Goal: Task Accomplishment & Management: Complete application form

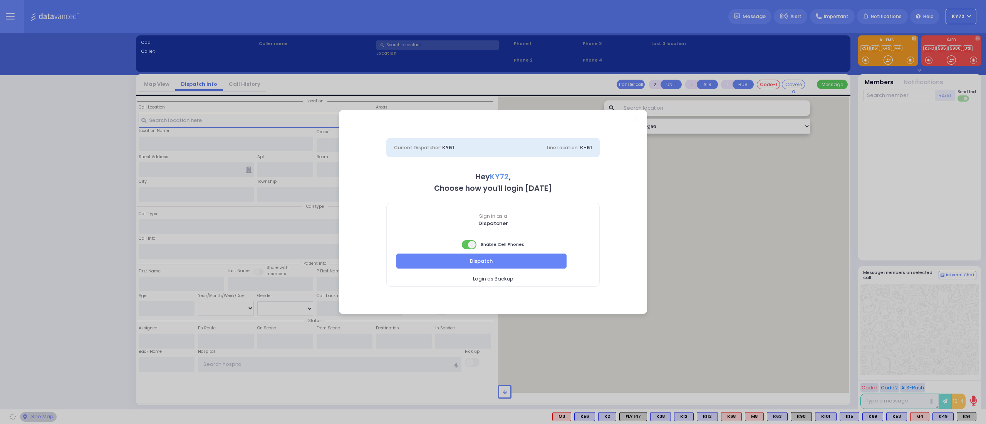
select select "10"
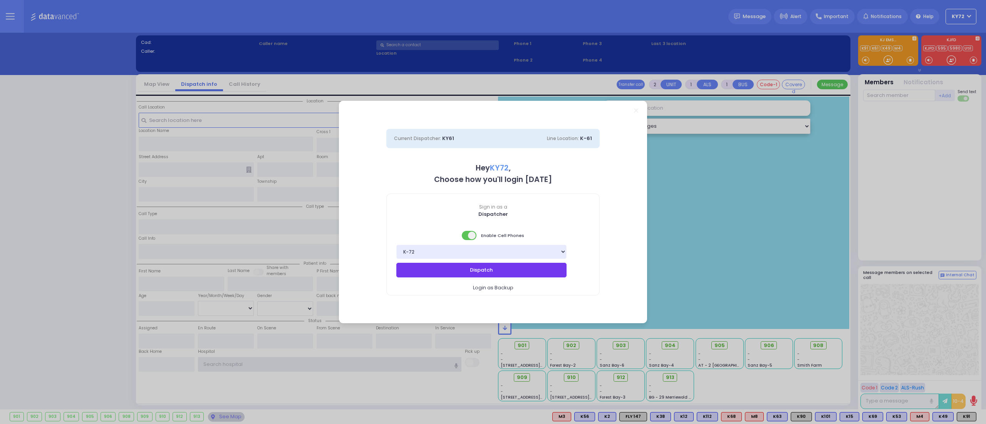
type input "KY72"
click at [528, 271] on button "Dispatch" at bounding box center [481, 270] width 170 height 15
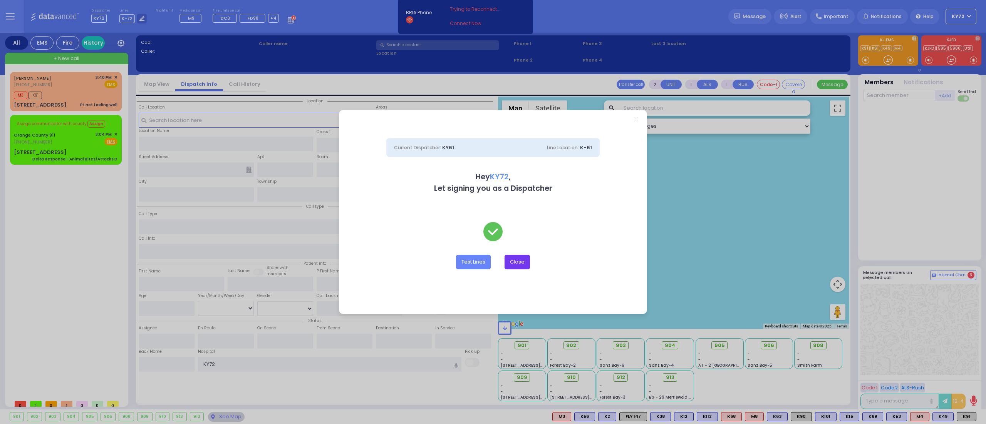
click at [521, 263] on button "Close" at bounding box center [517, 262] width 25 height 15
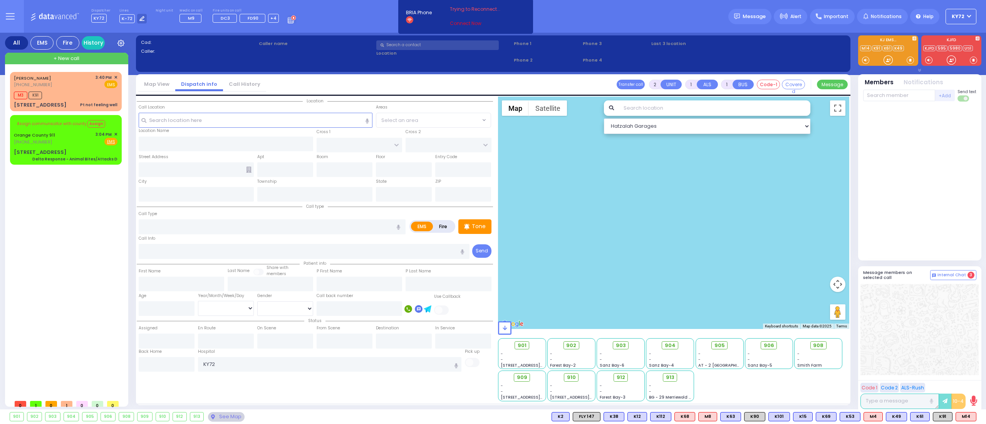
click at [468, 23] on link "Connect Now" at bounding box center [480, 23] width 61 height 7
type input "KY72"
click at [83, 91] on div "M3 K91" at bounding box center [66, 95] width 104 height 10
type input "1"
type input "0"
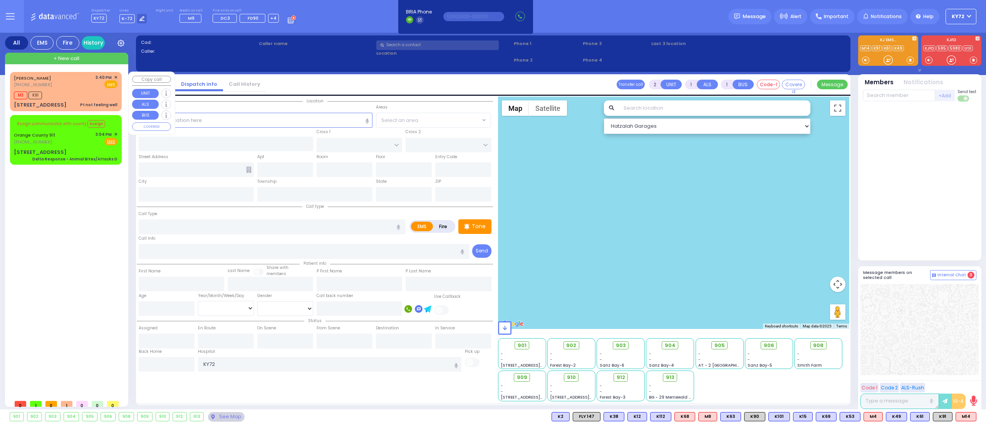
select select
type input "Pt not feeling well"
radio input "true"
type input "MOSHE ARYE"
type input "GUTTMAN"
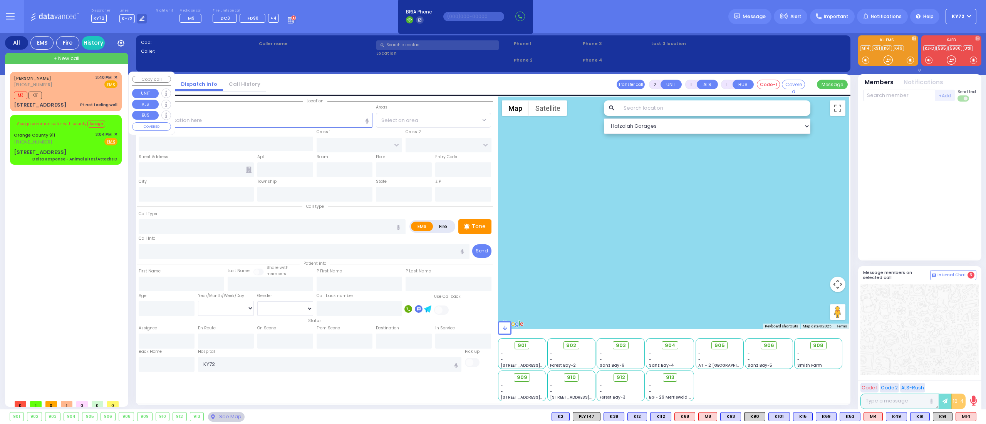
select select
type input "15:40"
type input "15:43"
select select "Hatzalah Garages"
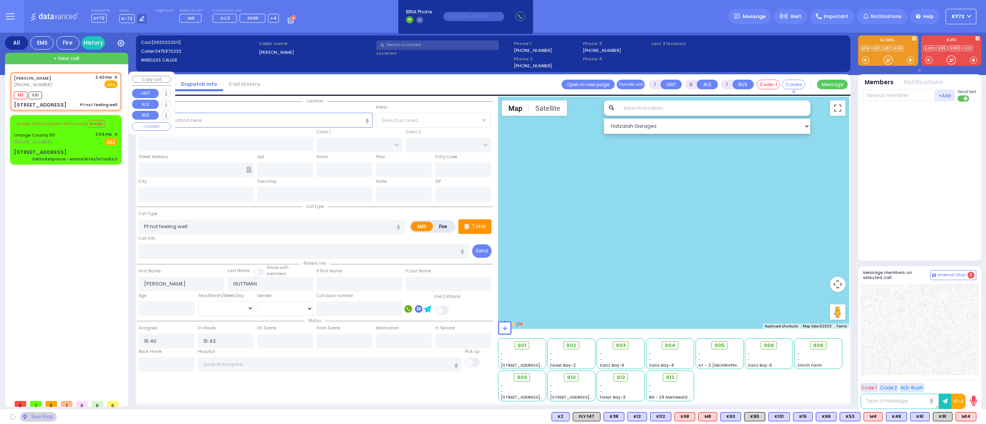
type input "S.M. ROSMER RD"
type input "CHUST RD"
type input "8 MAGLENITZ ST"
type input "102"
type input "Monroe"
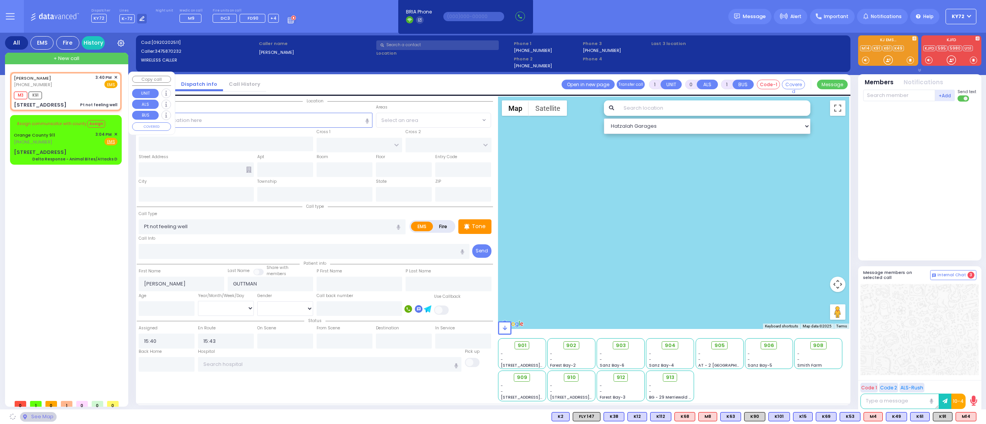
type input "New York"
type input "10950"
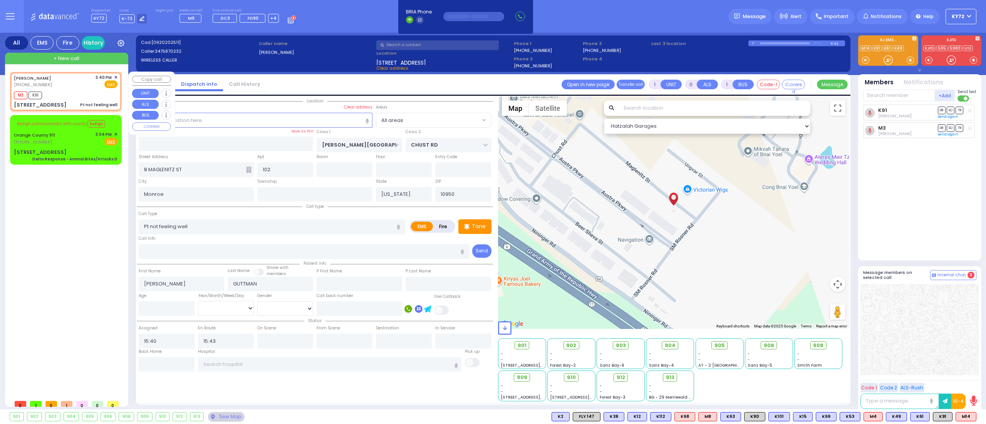
click at [72, 92] on div "M3 K91" at bounding box center [66, 95] width 104 height 10
select select
radio input "true"
select select
select select "Hatzalah Garages"
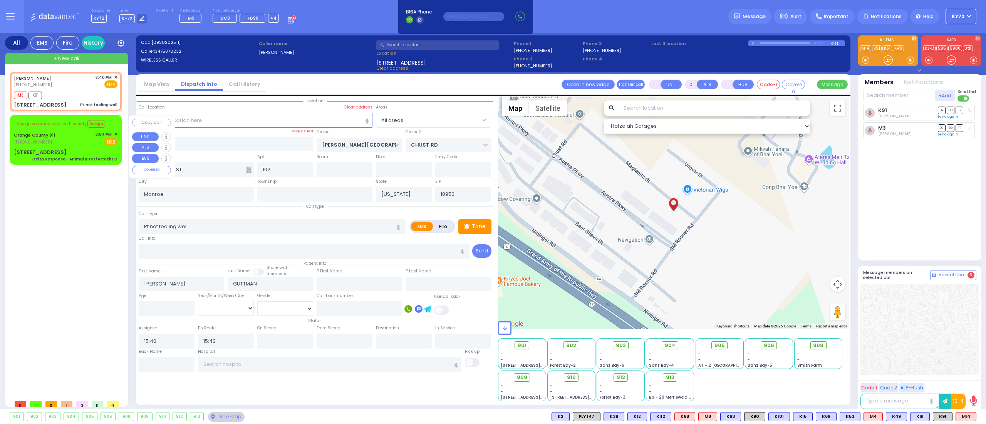
click at [116, 133] on span "✕" at bounding box center [115, 134] width 3 height 7
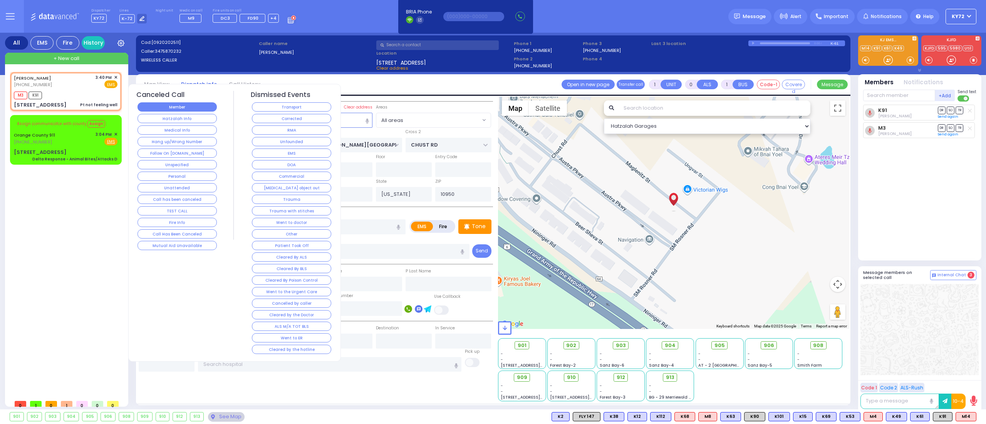
click at [207, 104] on button "Member" at bounding box center [177, 106] width 79 height 9
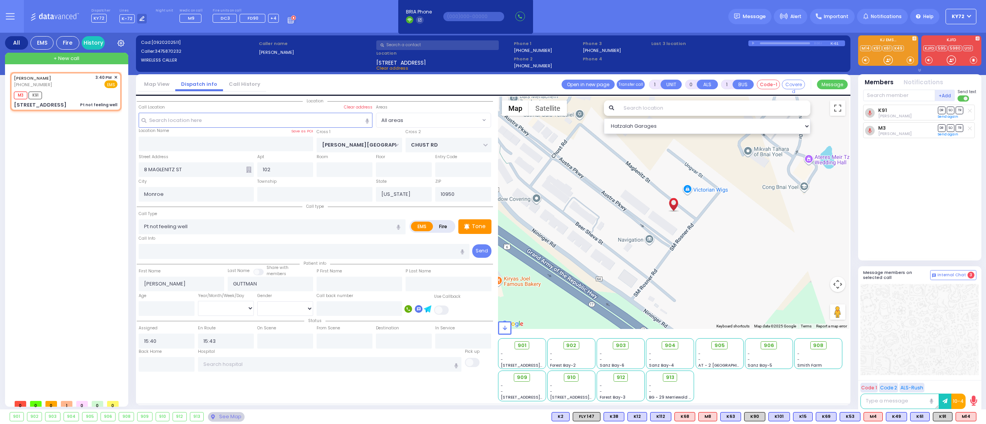
click at [97, 337] on div "MOSHE ARYE GUTTMAN (347) 587-0232 3:40 PM ✕ M3 K91" at bounding box center [67, 234] width 115 height 324
click at [912, 54] on link "Try Now" at bounding box center [920, 56] width 20 height 6
click at [99, 268] on div "MOSHE ARYE GUTTMAN (347) 587-0232 3:40 PM ✕ M3 K91" at bounding box center [67, 234] width 115 height 324
click at [920, 57] on link "Try Now" at bounding box center [920, 56] width 20 height 6
click at [47, 226] on div "MOSHE ARYE GUTTMAN (347) 587-0232 3:40 PM ✕ M3 K91" at bounding box center [67, 234] width 115 height 324
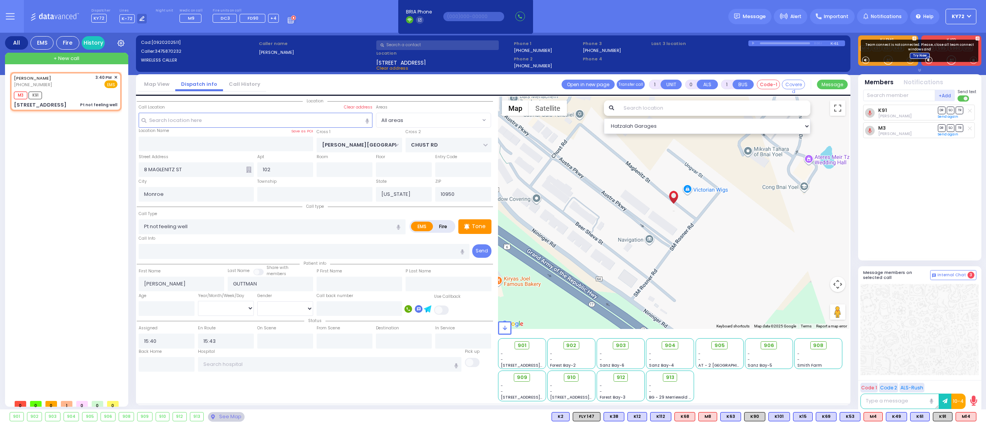
click at [916, 57] on link "Try Now" at bounding box center [920, 56] width 20 height 6
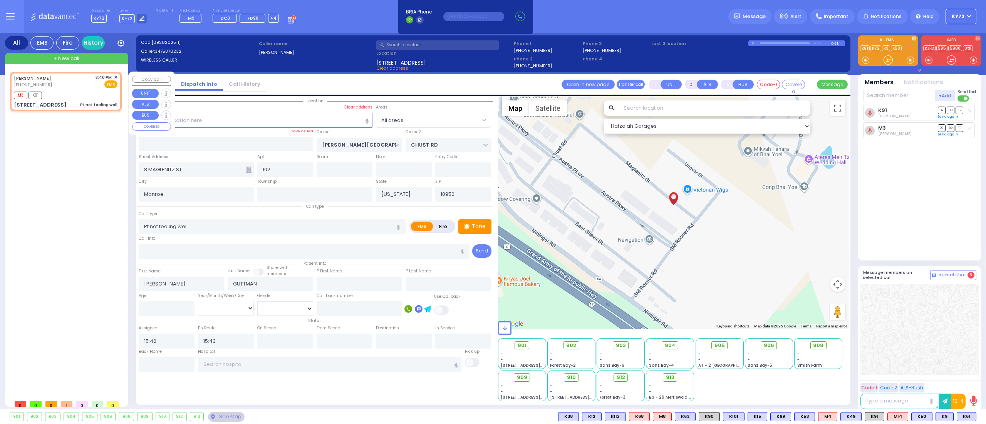
click at [87, 98] on div "M3 K91" at bounding box center [66, 95] width 104 height 10
select select
radio input "true"
select select
select select "Hatzalah Garages"
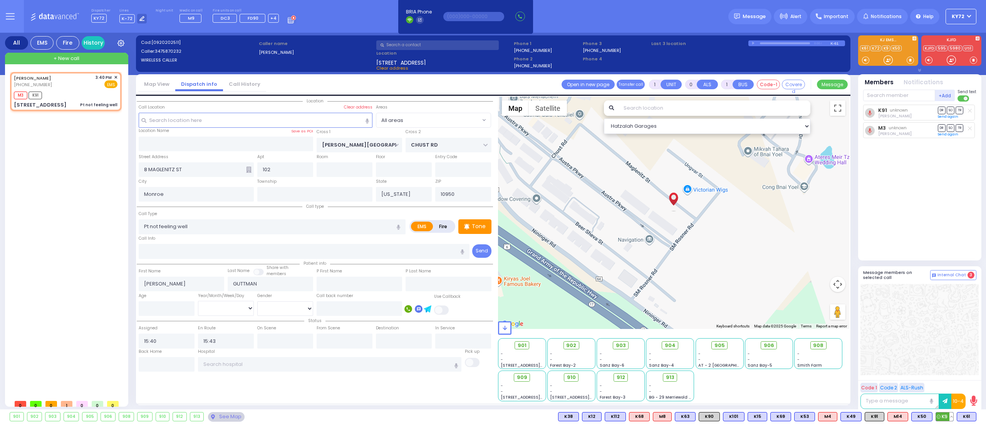
click at [941, 415] on span "K9" at bounding box center [944, 417] width 17 height 8
select select
radio input "true"
select select
select select "Hatzalah Garages"
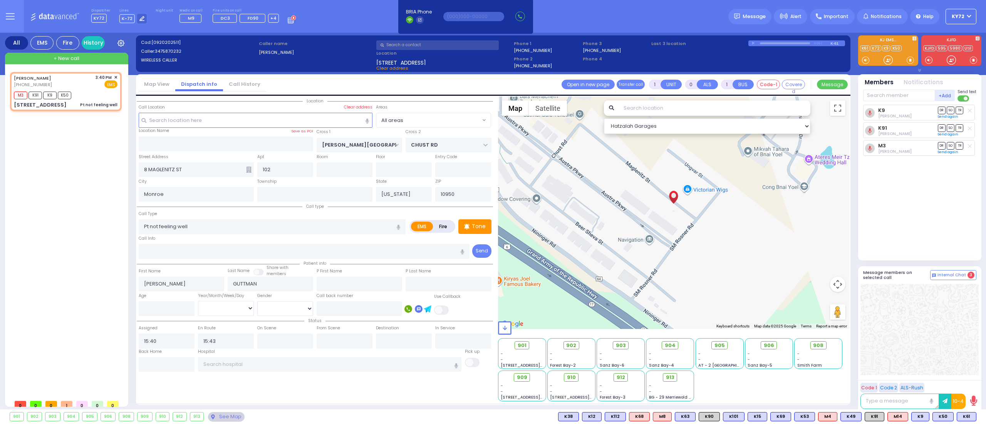
select select
radio input "true"
select select
select select "Hatzalah Garages"
